Goal: Task Accomplishment & Management: Manage account settings

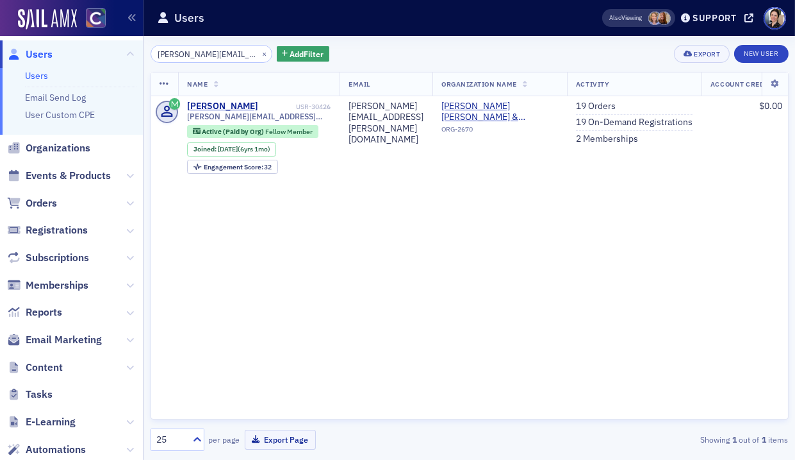
scroll to position [1, 0]
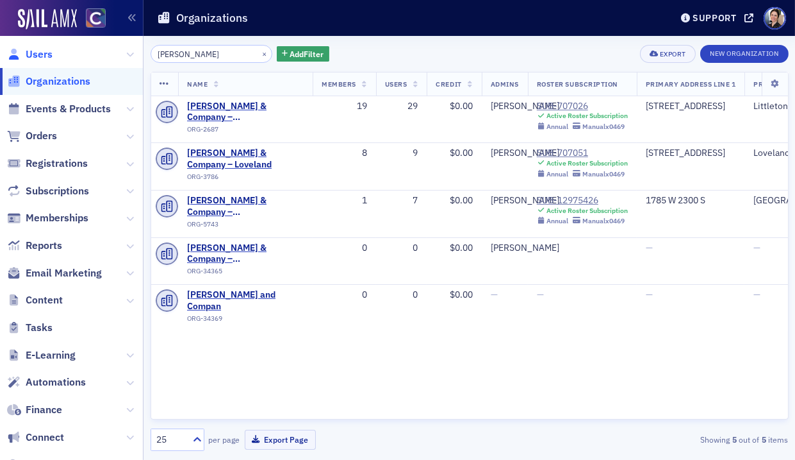
click at [40, 51] on span "Users" at bounding box center [39, 54] width 27 height 14
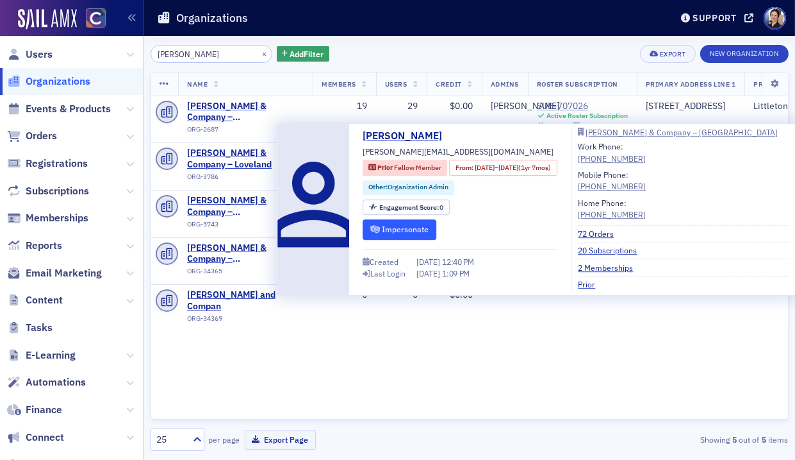
drag, startPoint x: 411, startPoint y: 229, endPoint x: 404, endPoint y: 225, distance: 8.6
click at [411, 228] on button "Impersonate" at bounding box center [400, 229] width 74 height 20
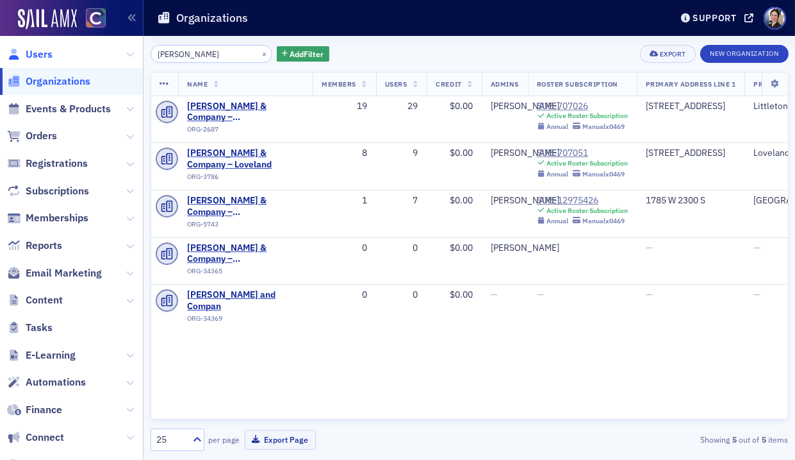
click at [42, 54] on span "Users" at bounding box center [39, 54] width 27 height 14
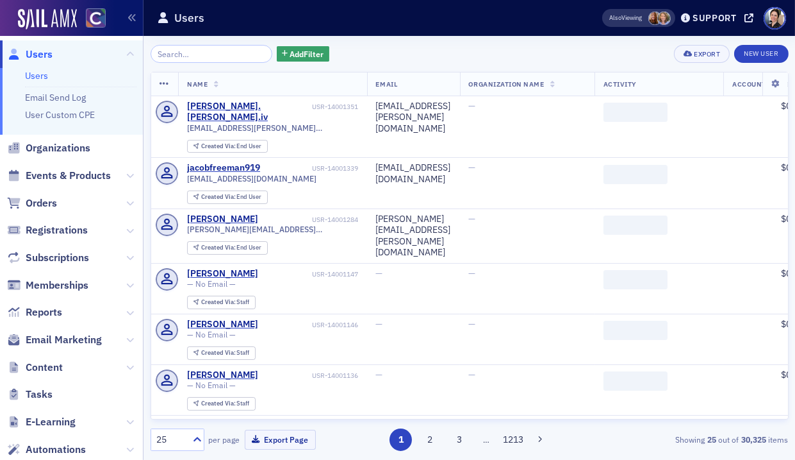
click at [209, 56] on input "search" at bounding box center [212, 54] width 122 height 18
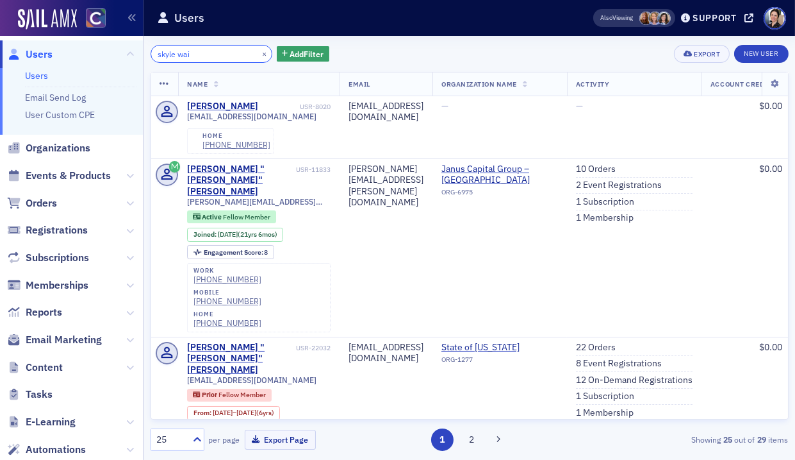
click at [176, 53] on input "skyle wai" at bounding box center [212, 54] width 122 height 18
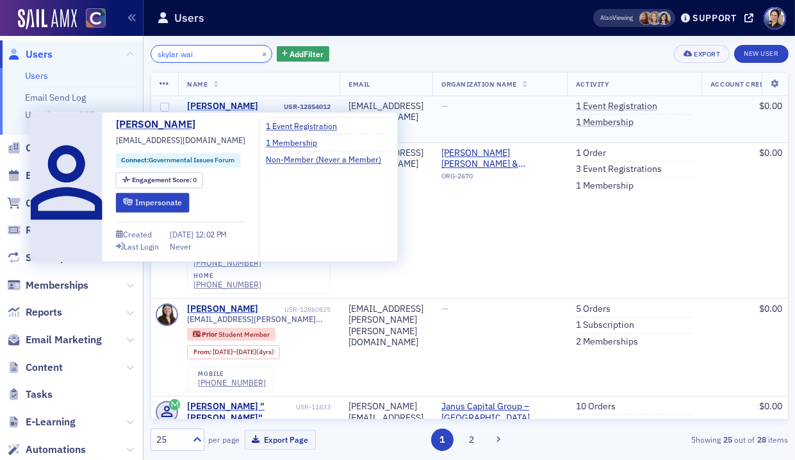
type input "skylar wai"
click at [219, 104] on div "Skylar Waite" at bounding box center [222, 107] width 71 height 12
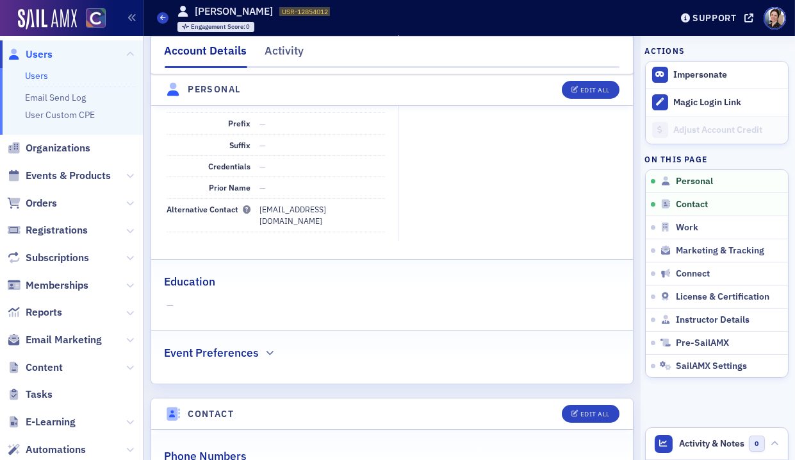
scroll to position [251, 0]
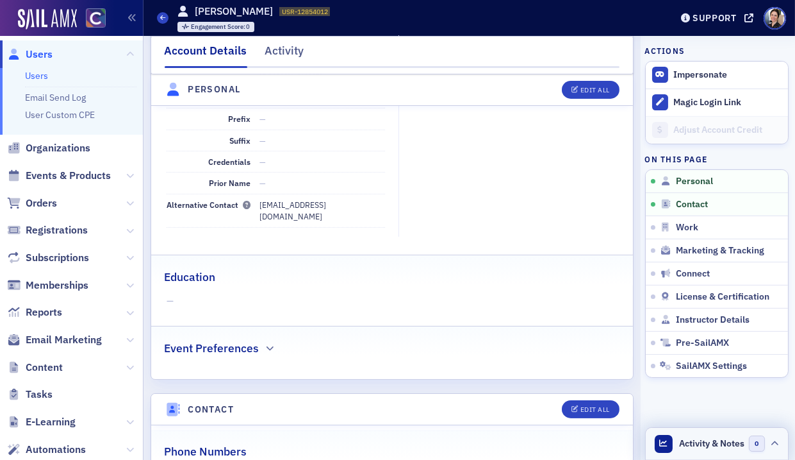
click at [720, 442] on span "Activity & Notes" at bounding box center [711, 442] width 65 height 13
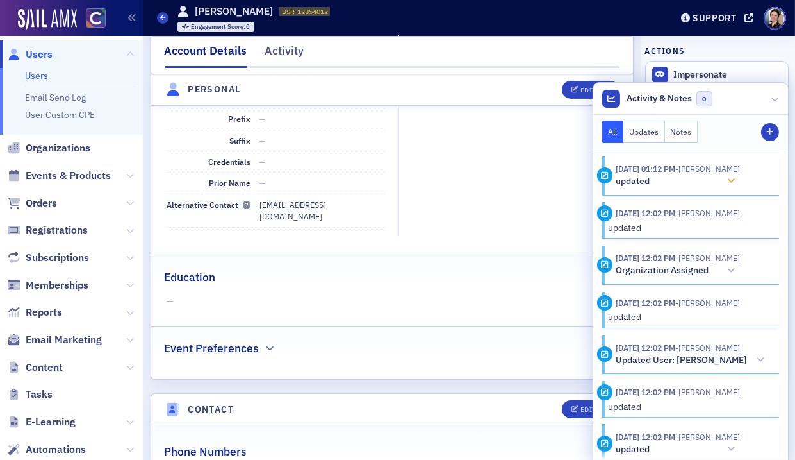
scroll to position [4, 0]
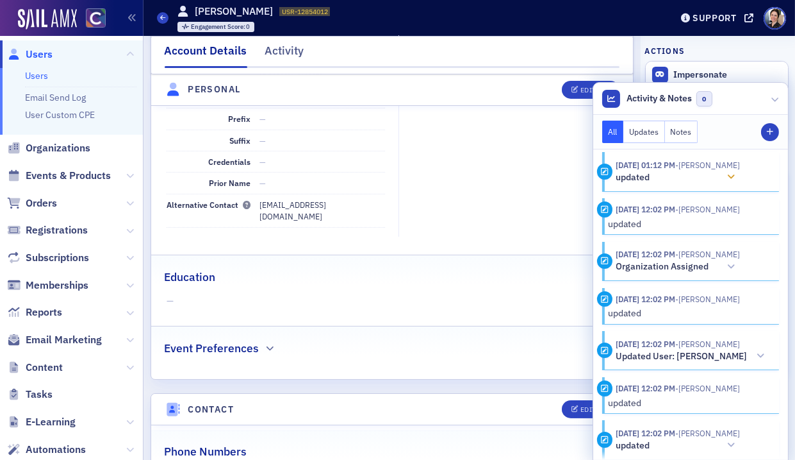
click at [736, 177] on icon at bounding box center [732, 176] width 8 height 9
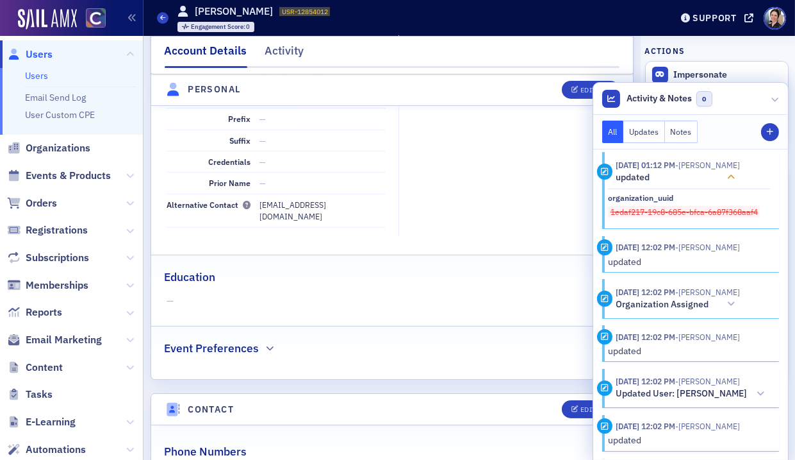
scroll to position [0, 0]
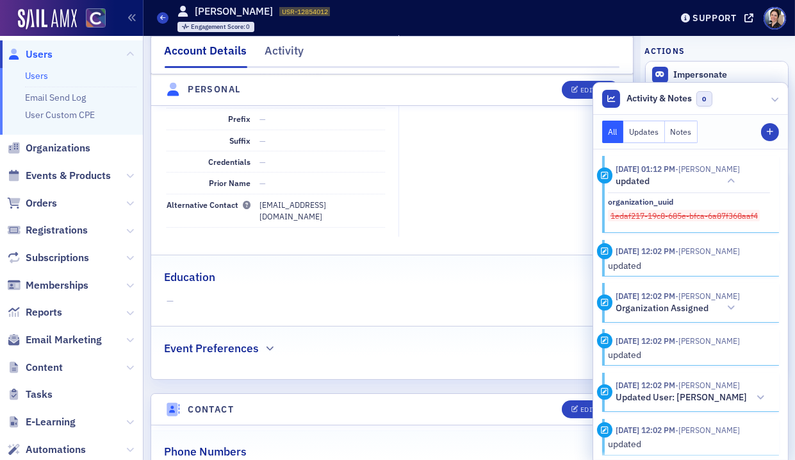
drag, startPoint x: 358, startPoint y: 263, endPoint x: 363, endPoint y: 272, distance: 10.3
click at [358, 263] on fieldset "Education —" at bounding box center [392, 285] width 483 height 62
drag, startPoint x: 474, startPoint y: 178, endPoint x: 429, endPoint y: 186, distance: 46.3
click at [474, 178] on fieldset "Date of Birth — Gender —" at bounding box center [512, 116] width 226 height 240
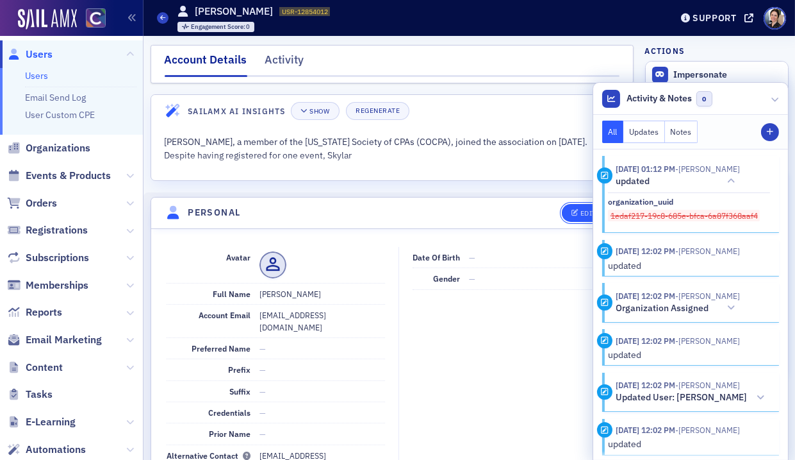
click at [584, 211] on div "Edit All" at bounding box center [595, 213] width 29 height 7
select select "US"
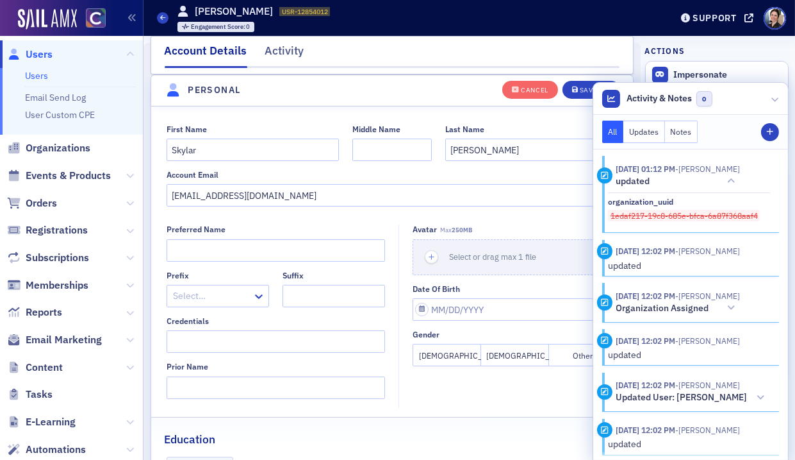
scroll to position [147, 0]
click at [259, 122] on fieldset "First Name Skylar Middle Name Last Name Waite Account Email skylarw@hayniecpas.…" at bounding box center [392, 165] width 483 height 105
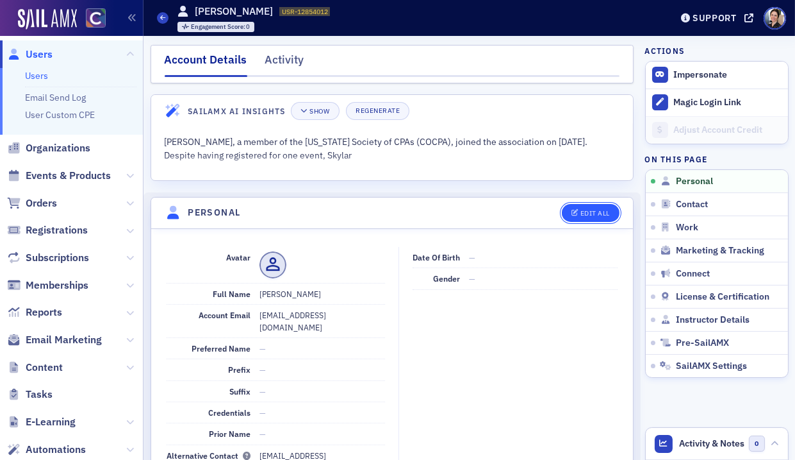
click at [588, 212] on div "Edit All" at bounding box center [595, 213] width 29 height 7
select select "US"
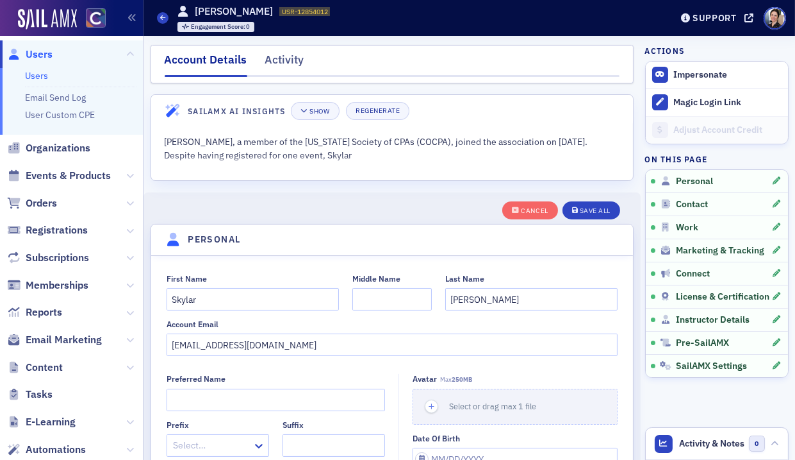
scroll to position [149, 0]
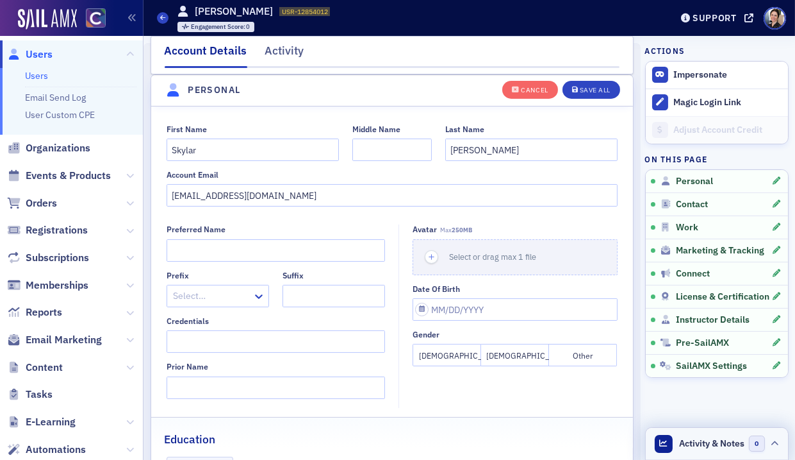
click at [708, 444] on span "Activity & Notes" at bounding box center [711, 442] width 65 height 13
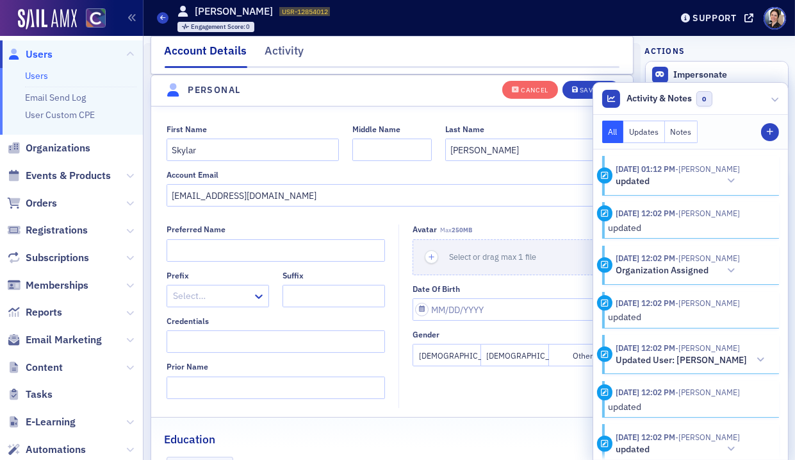
click at [698, 132] on button "Notes" at bounding box center [681, 131] width 33 height 22
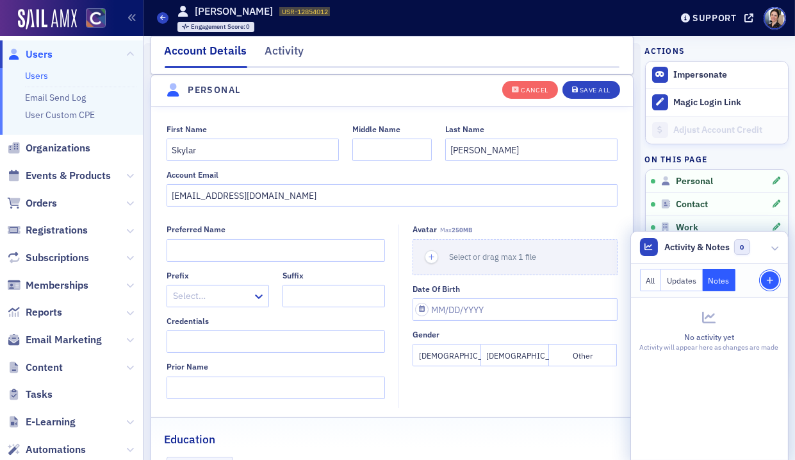
click at [772, 279] on icon "button" at bounding box center [771, 281] width 8 height 8
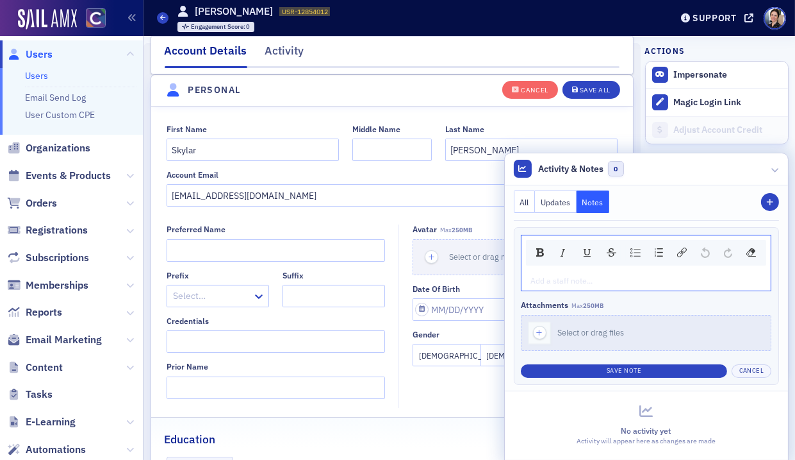
click at [561, 280] on div "rdw-editor" at bounding box center [646, 280] width 231 height 12
drag, startPoint x: 261, startPoint y: 222, endPoint x: 286, endPoint y: 198, distance: 34.9
click at [261, 221] on div "First Name Skylar Middle Name Last Name Waite Account Email skylarw@hayniecpas.…" at bounding box center [392, 328] width 483 height 444
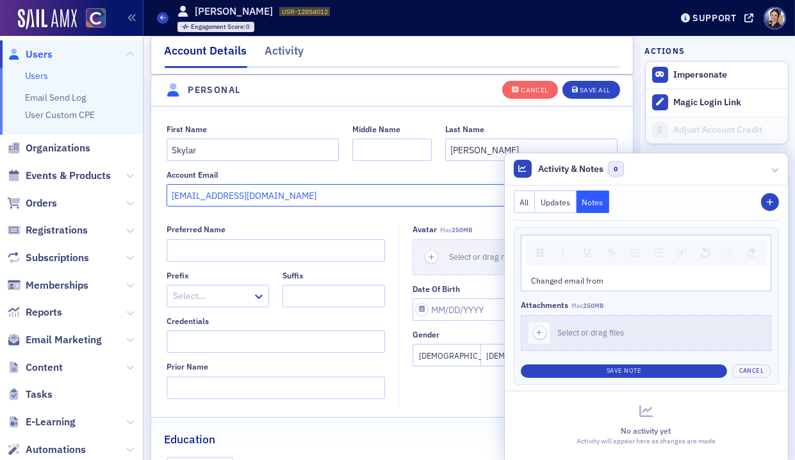
drag, startPoint x: 204, startPoint y: 197, endPoint x: 303, endPoint y: 195, distance: 99.4
click at [204, 197] on input "skylarw@hayniecpas.com" at bounding box center [392, 195] width 451 height 22
drag, startPoint x: 302, startPoint y: 197, endPoint x: 122, endPoint y: 195, distance: 180.1
click at [121, 195] on div "Users Users Email Send Log User Custom CPE Organizations Events & Products Orde…" at bounding box center [397, 230] width 795 height 460
click at [638, 281] on div "Changed email from" at bounding box center [646, 280] width 231 height 12
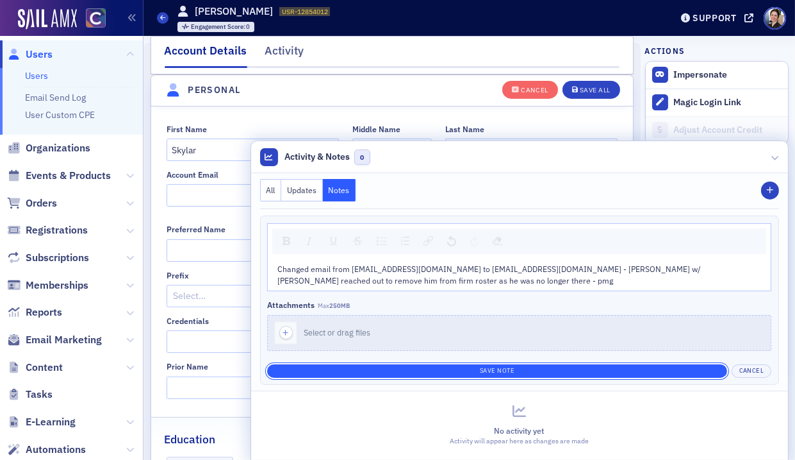
click at [513, 369] on button "Save Note" at bounding box center [497, 370] width 460 height 13
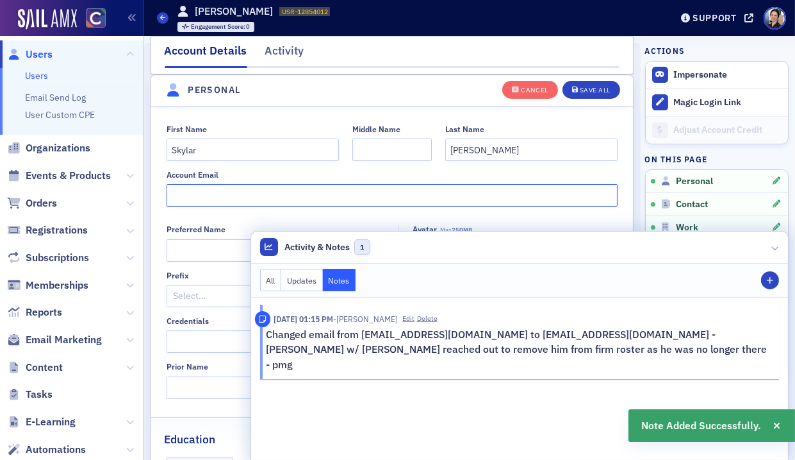
click at [194, 197] on input "Account Email" at bounding box center [392, 195] width 451 height 22
paste input "skylarwaite@gmail.com"
type input "skylarwaite@gmail.com"
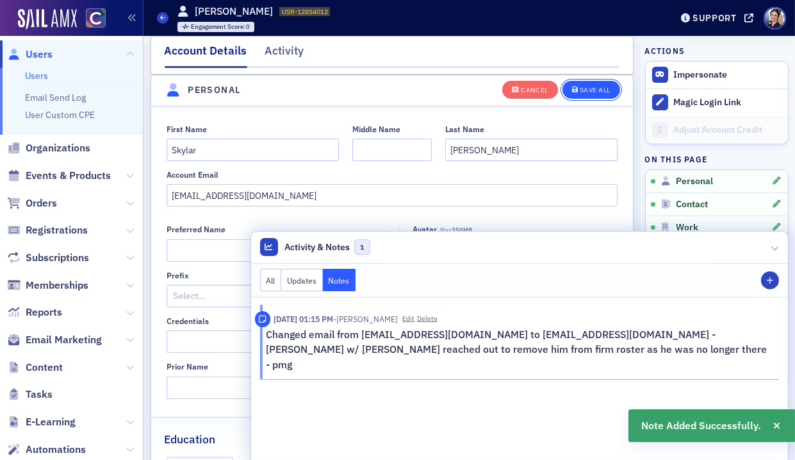
click at [593, 87] on div "Save All" at bounding box center [595, 90] width 31 height 7
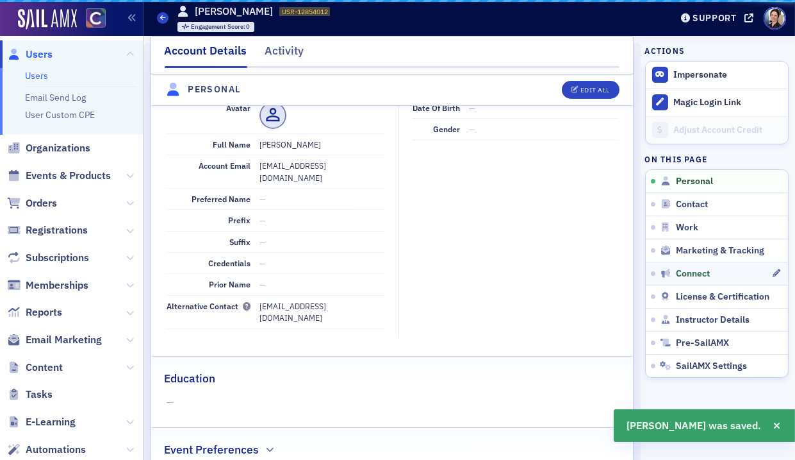
drag, startPoint x: 773, startPoint y: 281, endPoint x: 755, endPoint y: 210, distance: 73.4
click at [773, 281] on link "Connect" at bounding box center [717, 272] width 142 height 23
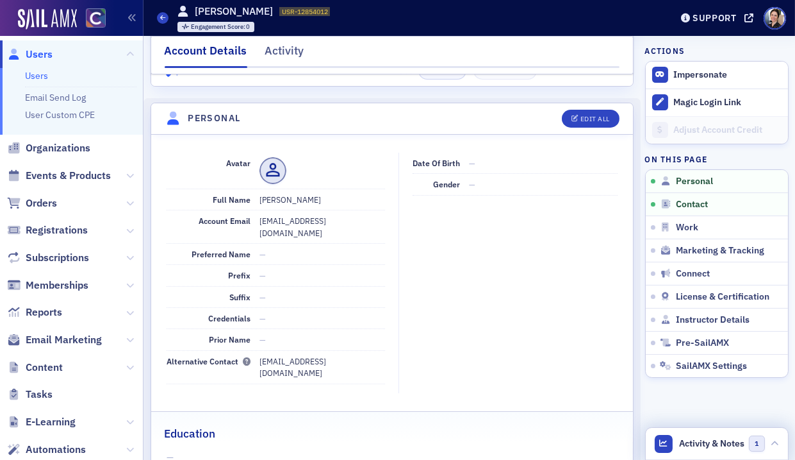
scroll to position [0, 0]
